Goal: Go to known website: Go to known website

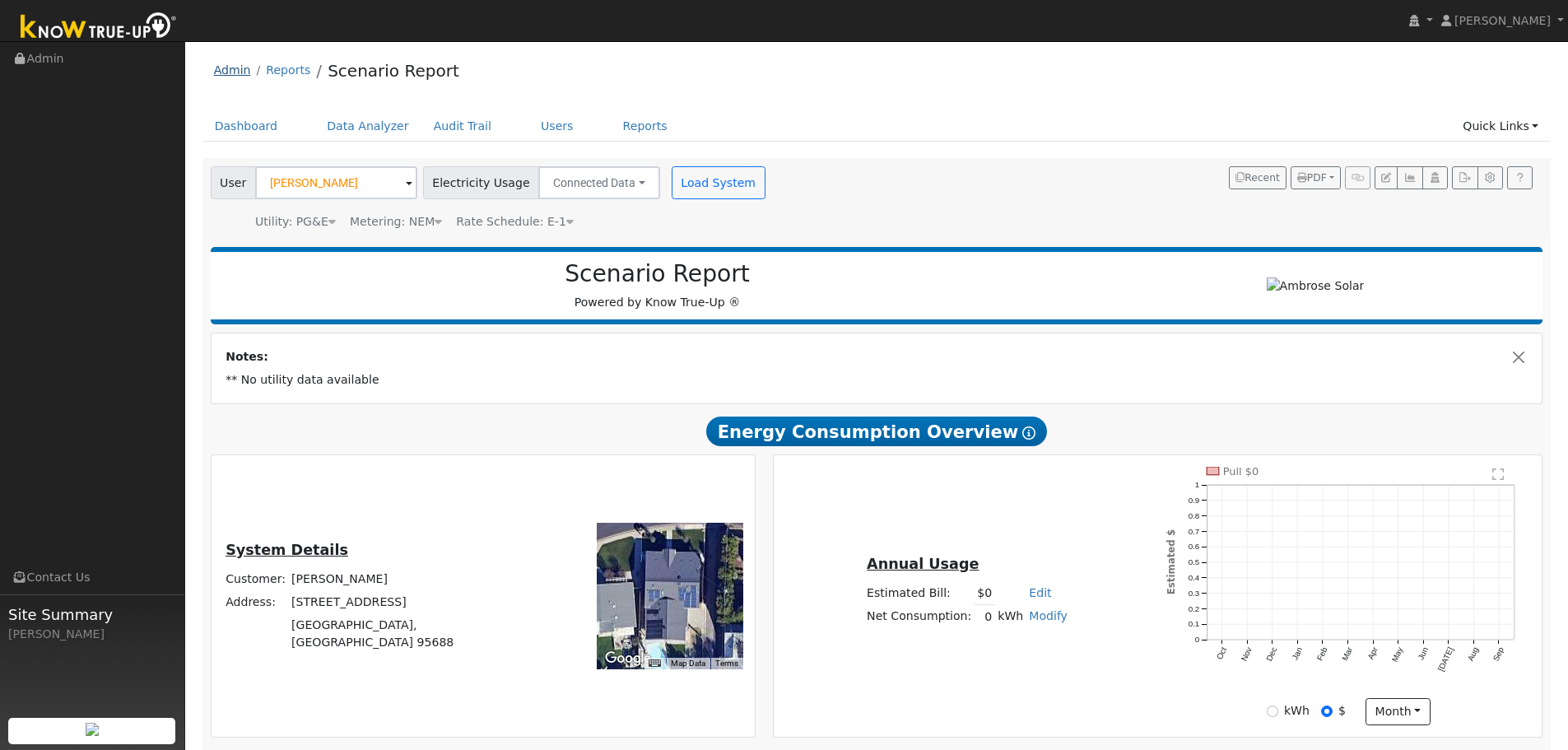
click at [230, 67] on link "Admin" at bounding box center [232, 70] width 37 height 13
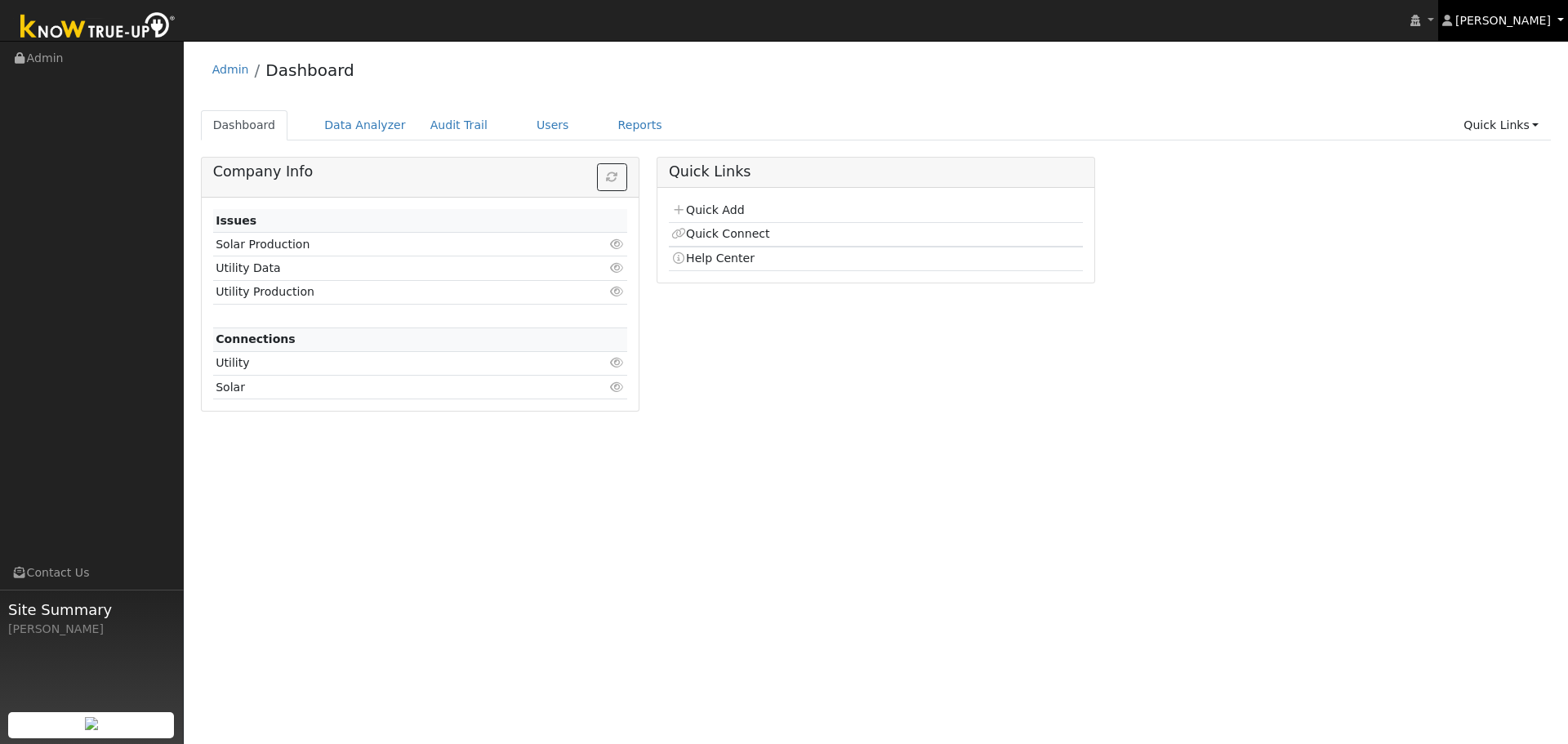
click at [1499, 16] on span "[PERSON_NAME]" at bounding box center [1503, 21] width 96 height 13
click at [1418, 229] on div "Company Info Issues Solar Production Click to view Utility Data Click to view U…" at bounding box center [876, 290] width 1368 height 267
click at [67, 23] on img at bounding box center [98, 27] width 172 height 37
click at [241, 70] on link "Admin" at bounding box center [230, 69] width 37 height 13
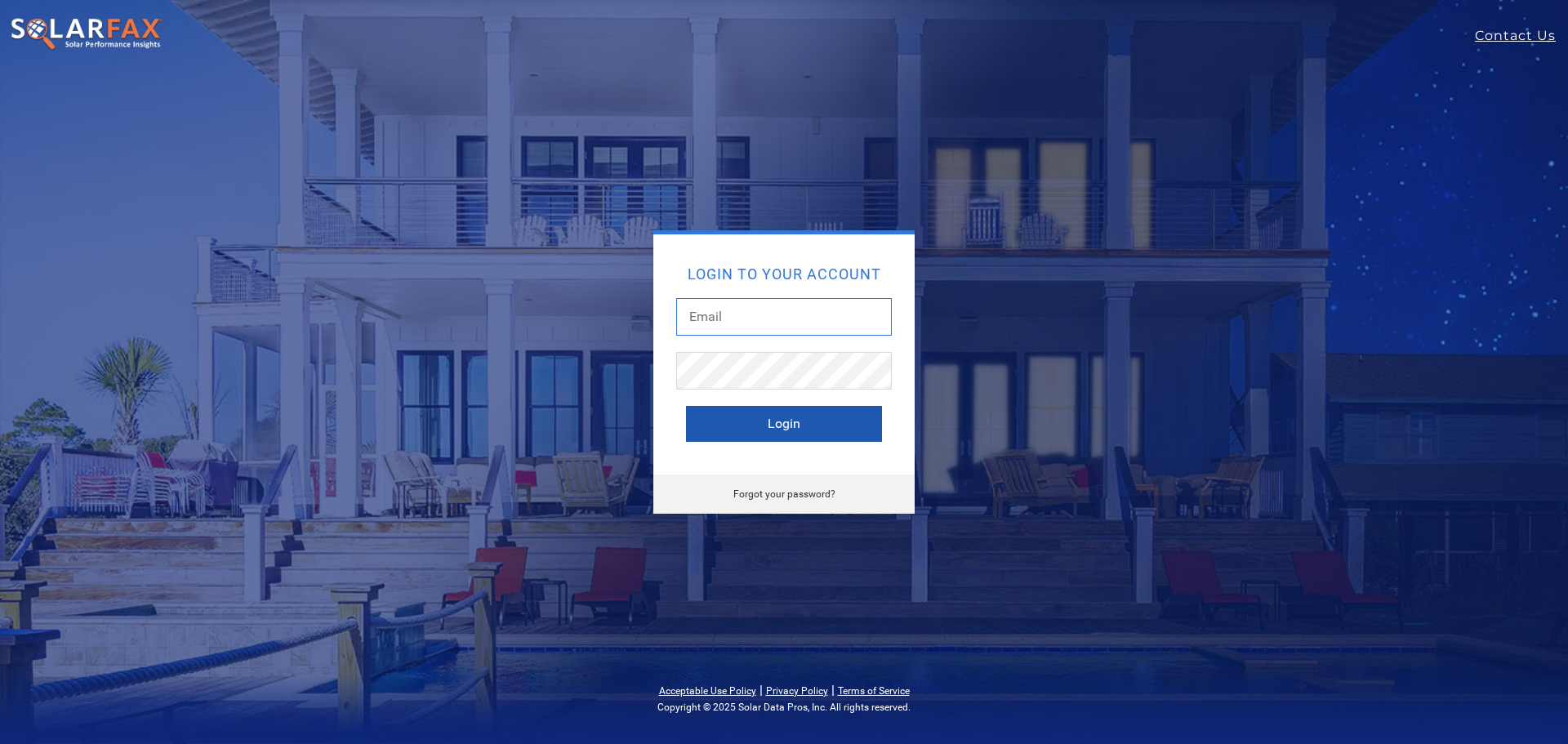
type input "[EMAIL_ADDRESS][PERSON_NAME][DOMAIN_NAME]"
click at [767, 429] on button "Login" at bounding box center [784, 424] width 196 height 36
